Goal: Communication & Community: Ask a question

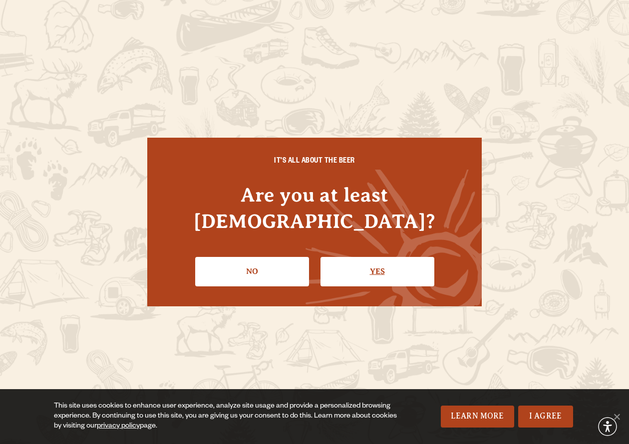
click at [370, 264] on link "Yes" at bounding box center [378, 271] width 114 height 29
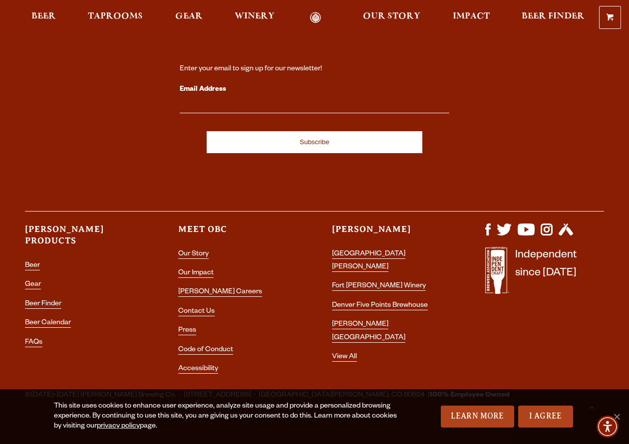
scroll to position [2737, 0]
click at [199, 309] on link "Contact Us" at bounding box center [196, 313] width 36 height 9
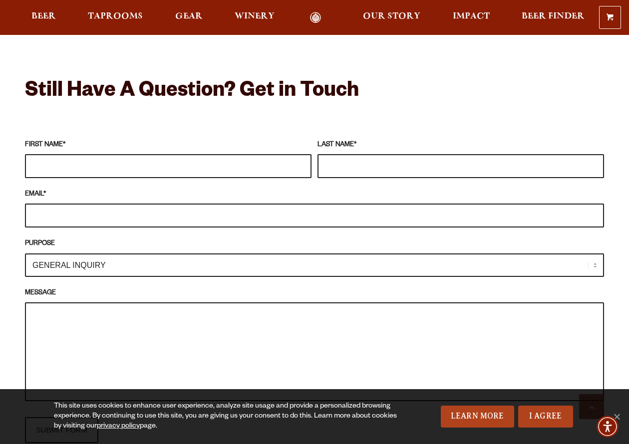
scroll to position [851, 0]
type input "Sheri"
type input "c"
type input "Campbell"
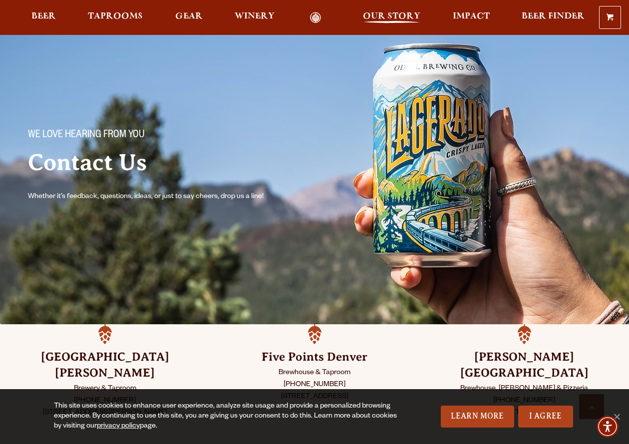
scroll to position [826, 0]
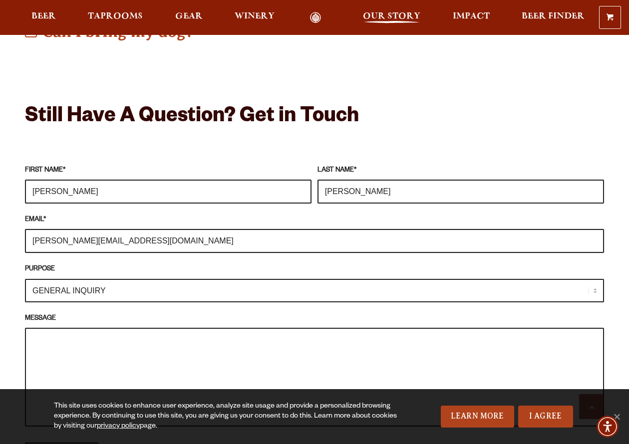
type input "sheri@re-fined.org"
click at [387, 16] on span "Our Story" at bounding box center [391, 16] width 57 height 8
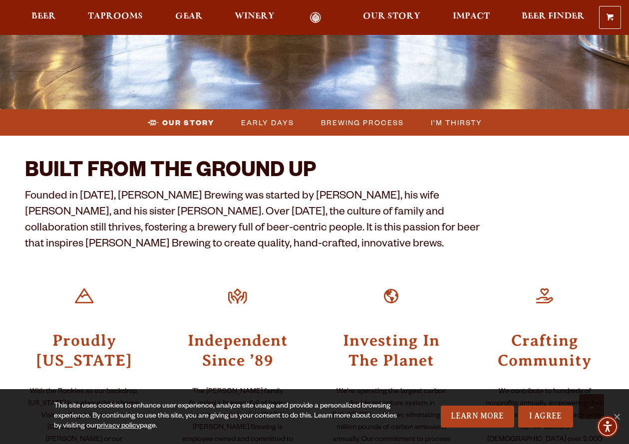
scroll to position [268, 0]
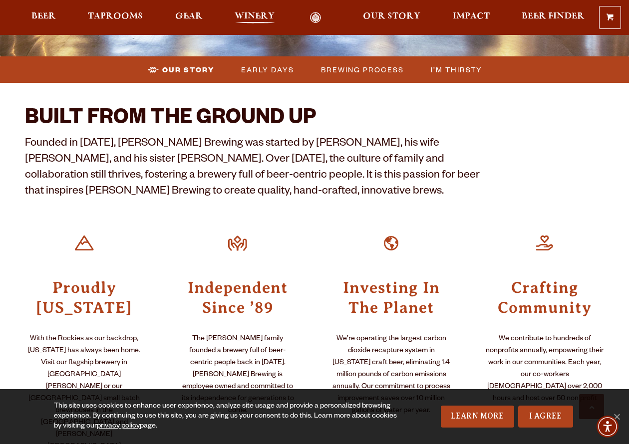
click at [256, 17] on span "Winery" at bounding box center [255, 16] width 40 height 8
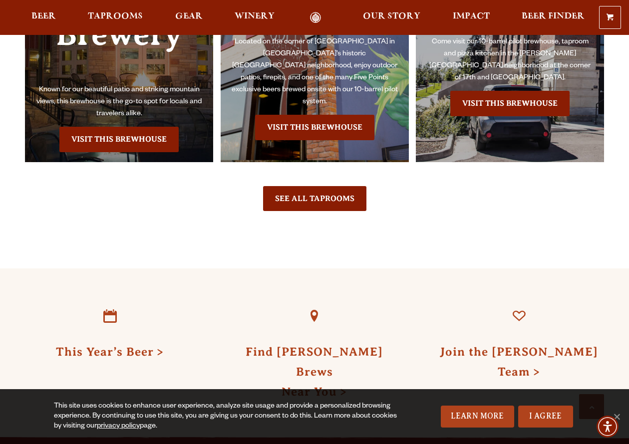
scroll to position [2251, 0]
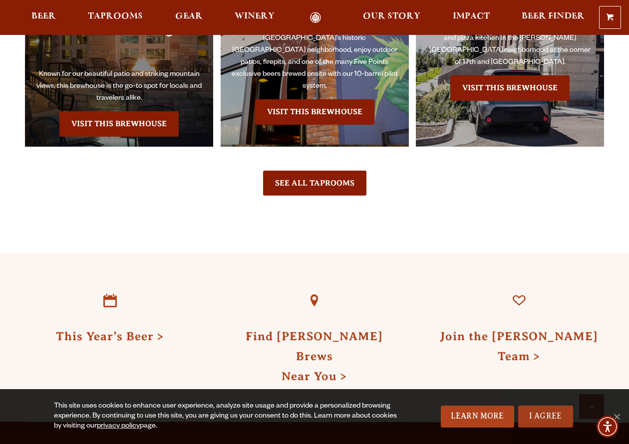
click at [547, 424] on link "I Agree" at bounding box center [545, 417] width 55 height 22
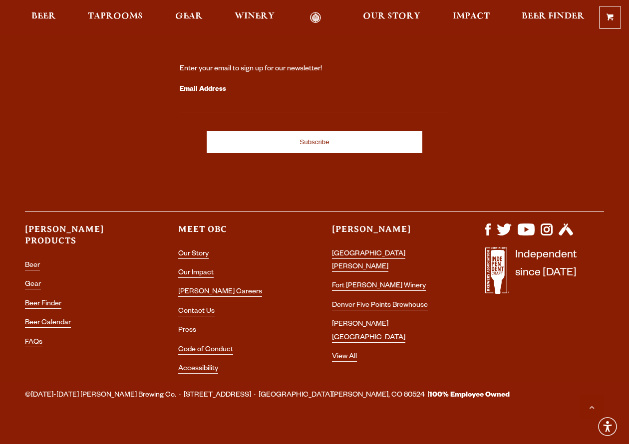
scroll to position [2737, 0]
click at [207, 309] on link "Contact Us" at bounding box center [196, 313] width 36 height 9
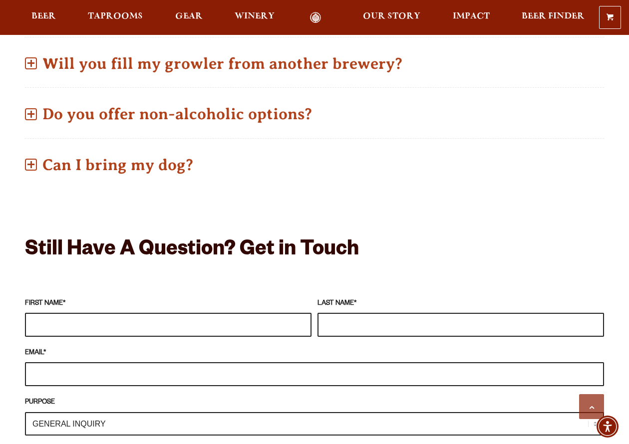
scroll to position [695, 0]
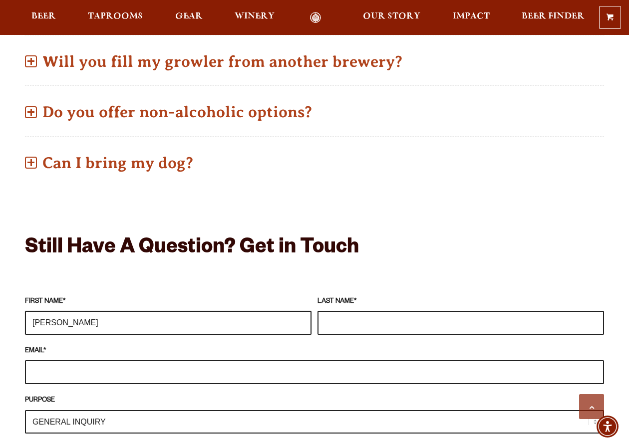
type input "[PERSON_NAME]"
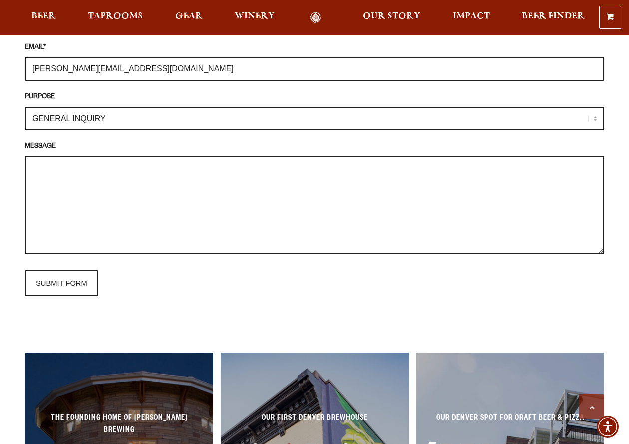
scroll to position [985, 0]
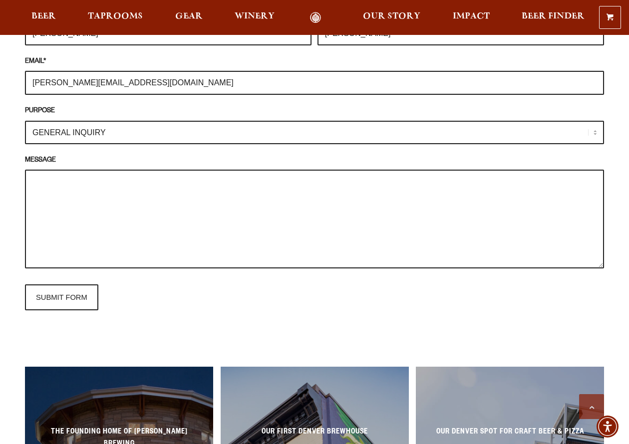
type input "[PERSON_NAME][EMAIL_ADDRESS][DOMAIN_NAME]"
click at [84, 176] on textarea "MESSAGE" at bounding box center [314, 219] width 579 height 99
paste textarea "Lorem, Ip-dolor si a Consec-adipi elitseddo, eiusmodte in utlaboree dolo mag al…"
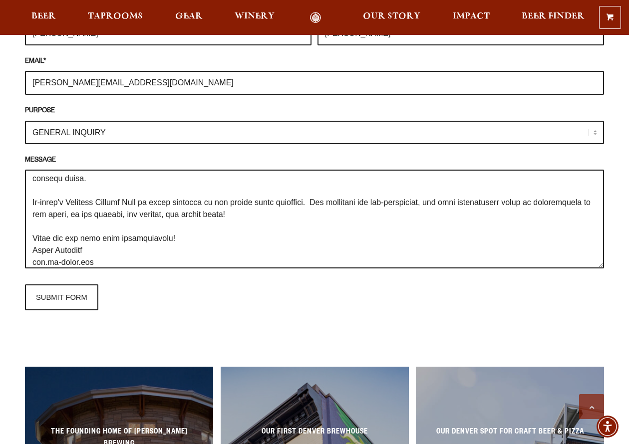
scroll to position [124, 0]
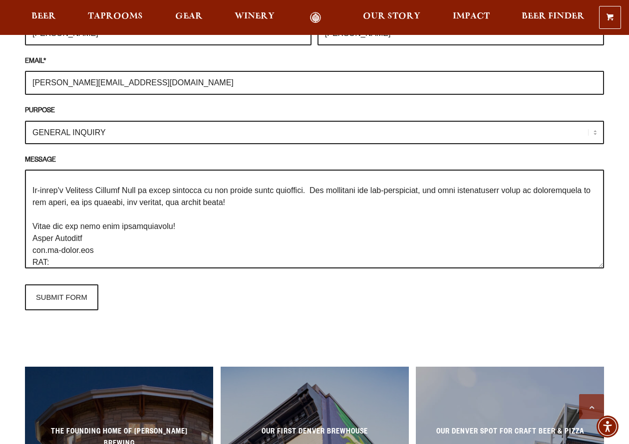
paste textarea "EIN: [US_EMPLOYER_IDENTIFICATION_NUMBER]"
click at [49, 243] on textarea "MESSAGE" at bounding box center [314, 219] width 579 height 99
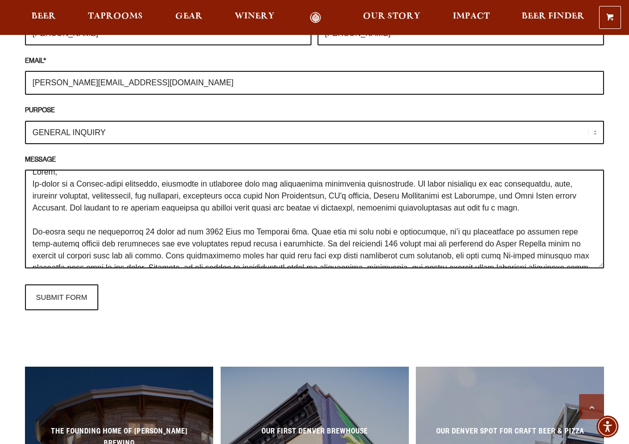
scroll to position [13, 0]
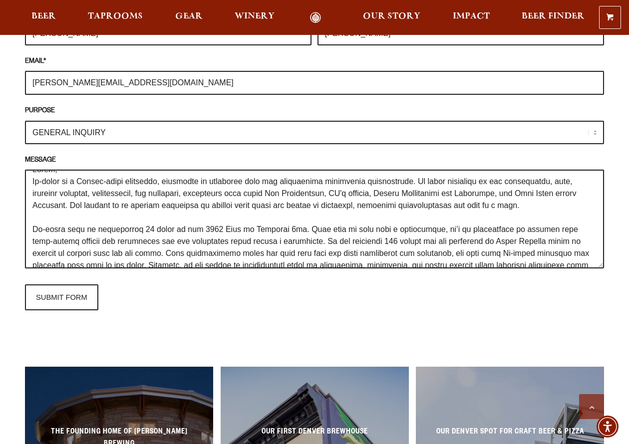
click at [351, 175] on textarea "MESSAGE" at bounding box center [314, 219] width 579 height 99
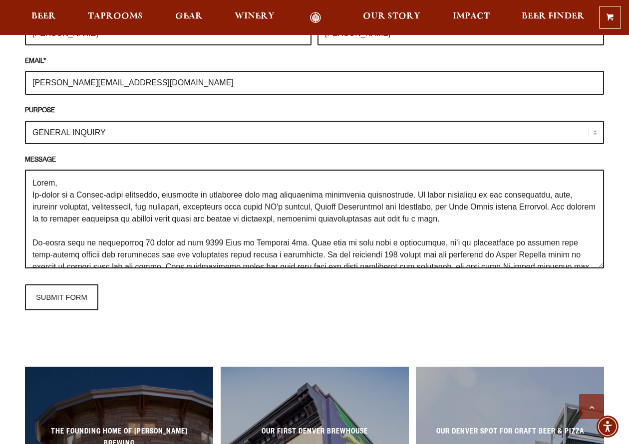
scroll to position [0, 0]
type textarea "Lorem, Ip-dolor si a Consec-adipi elitseddo, eiusmodte in utlaboree dolo mag al…"
click at [52, 285] on input "SUBMIT FORM" at bounding box center [61, 298] width 73 height 26
type input "Sending"
